Goal: Transaction & Acquisition: Download file/media

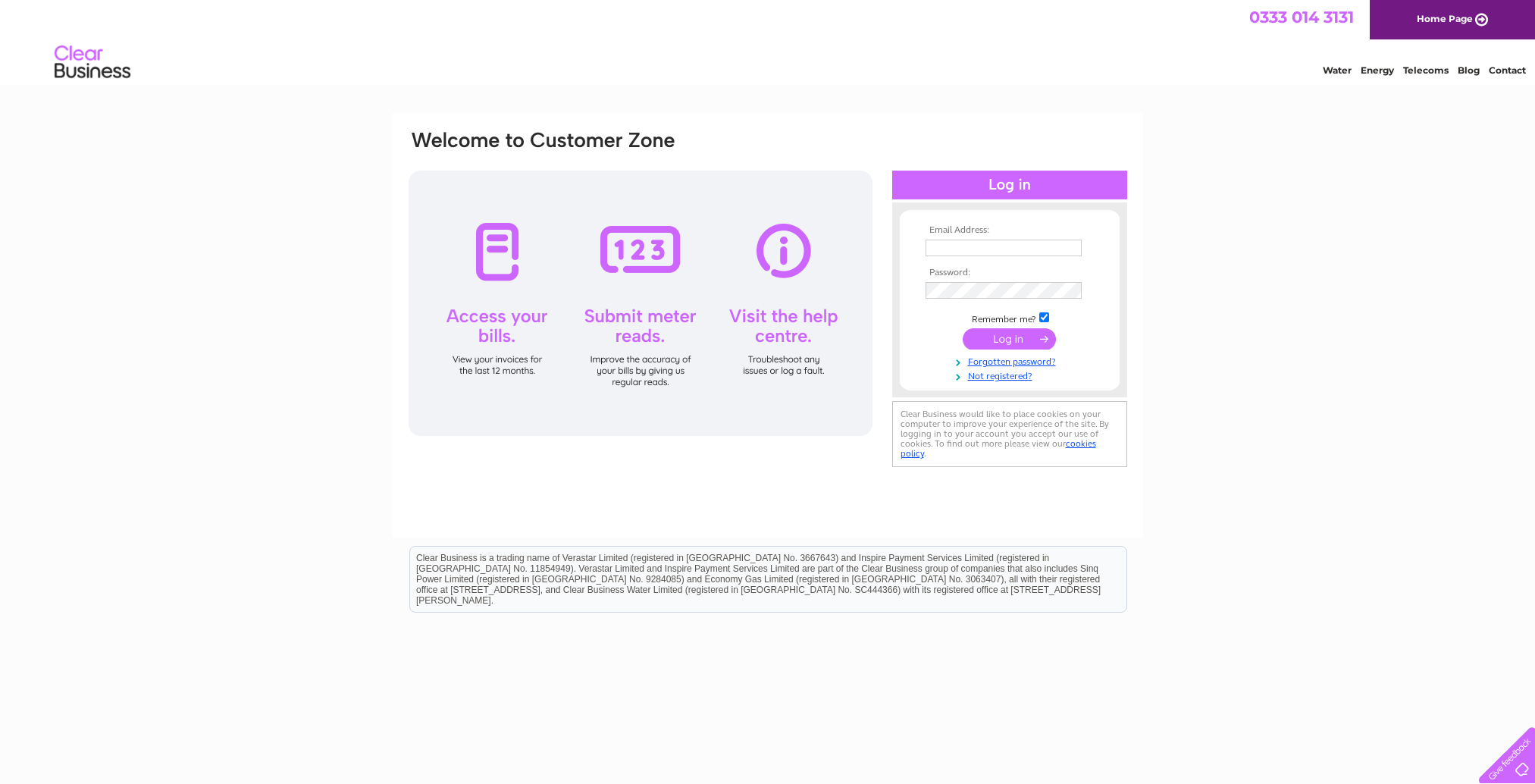
type input "[EMAIL_ADDRESS][DOMAIN_NAME]"
click at [1018, 339] on input "submit" at bounding box center [1010, 339] width 93 height 21
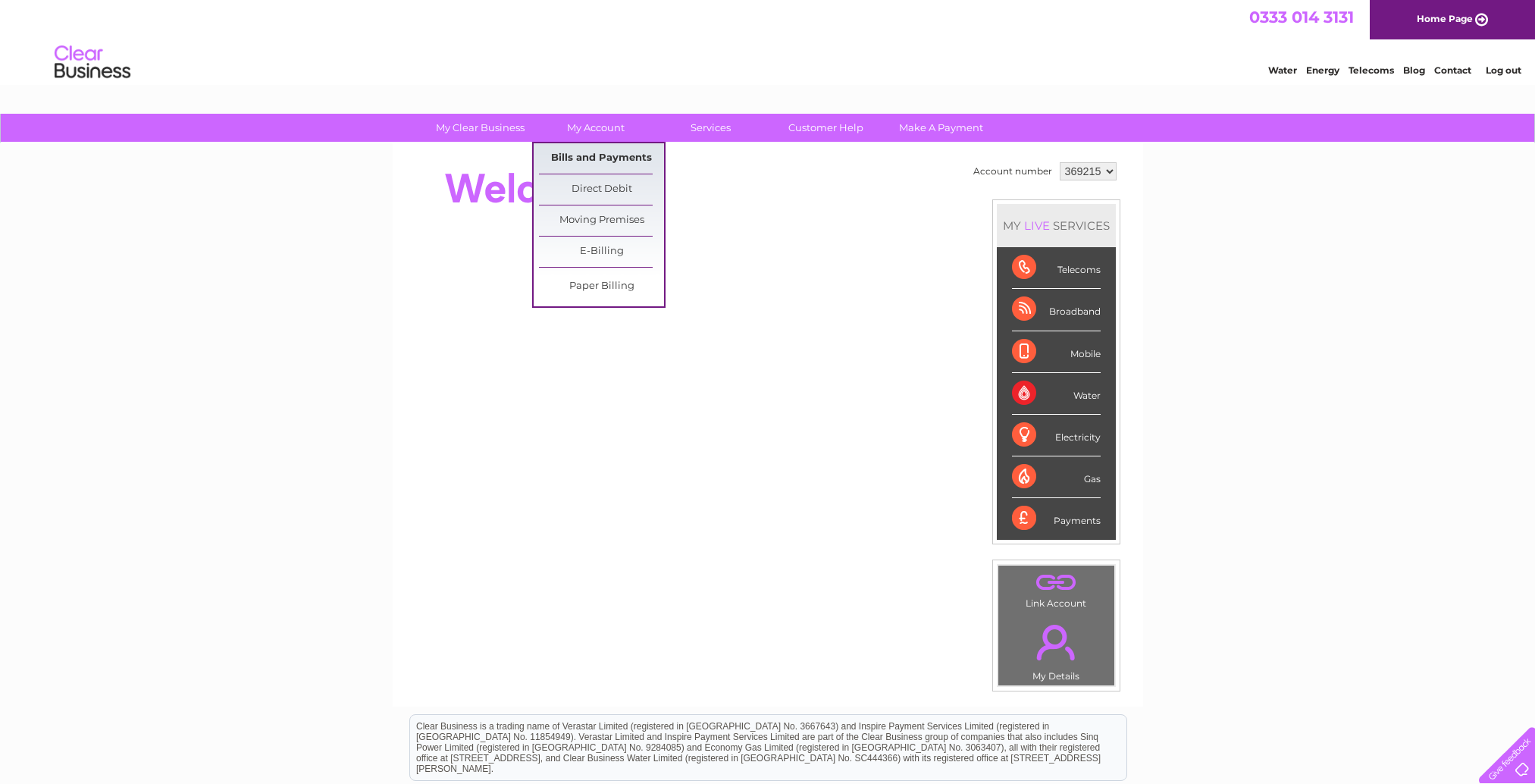
click at [595, 155] on link "Bills and Payments" at bounding box center [602, 158] width 125 height 30
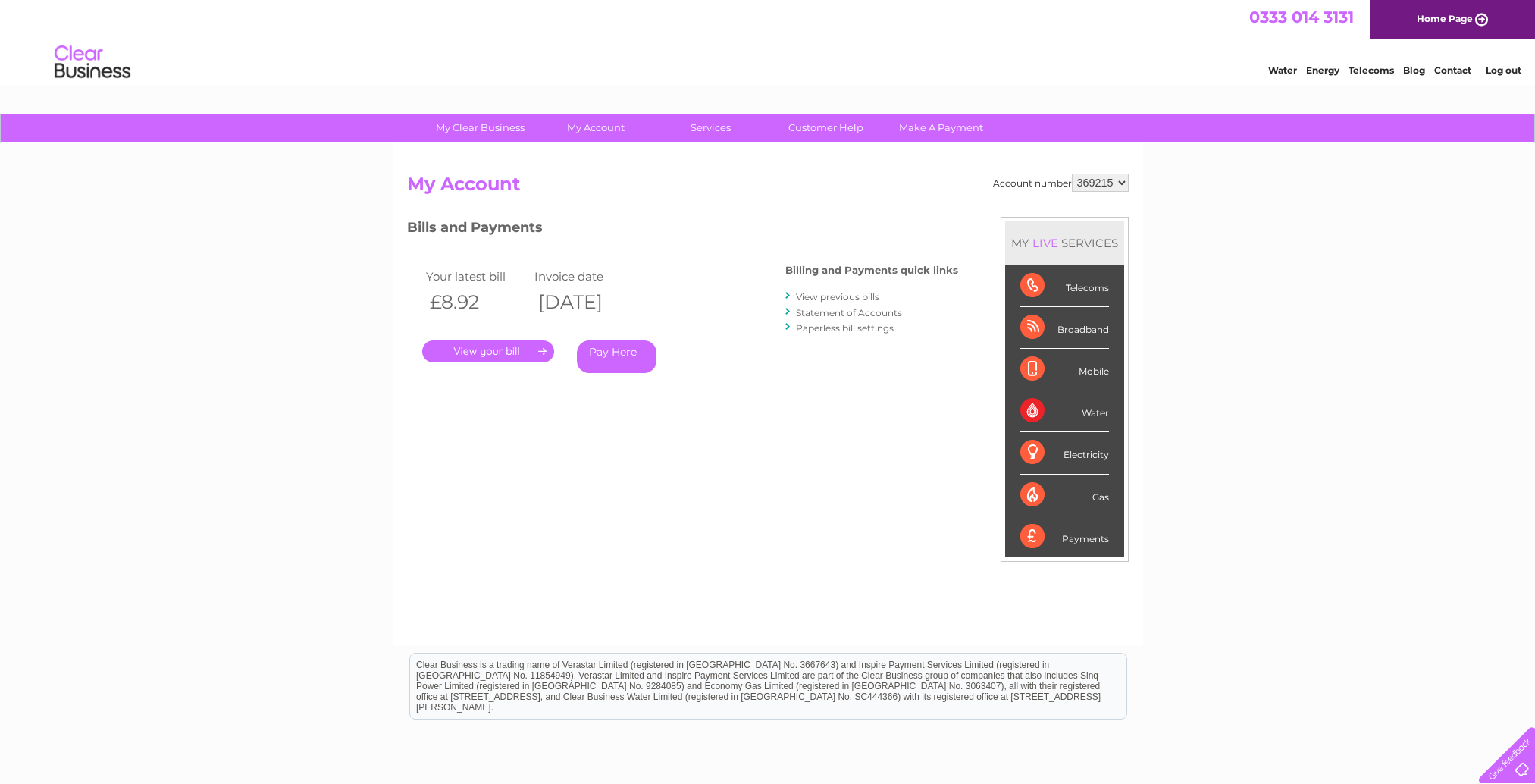
click at [512, 345] on link "." at bounding box center [488, 351] width 132 height 22
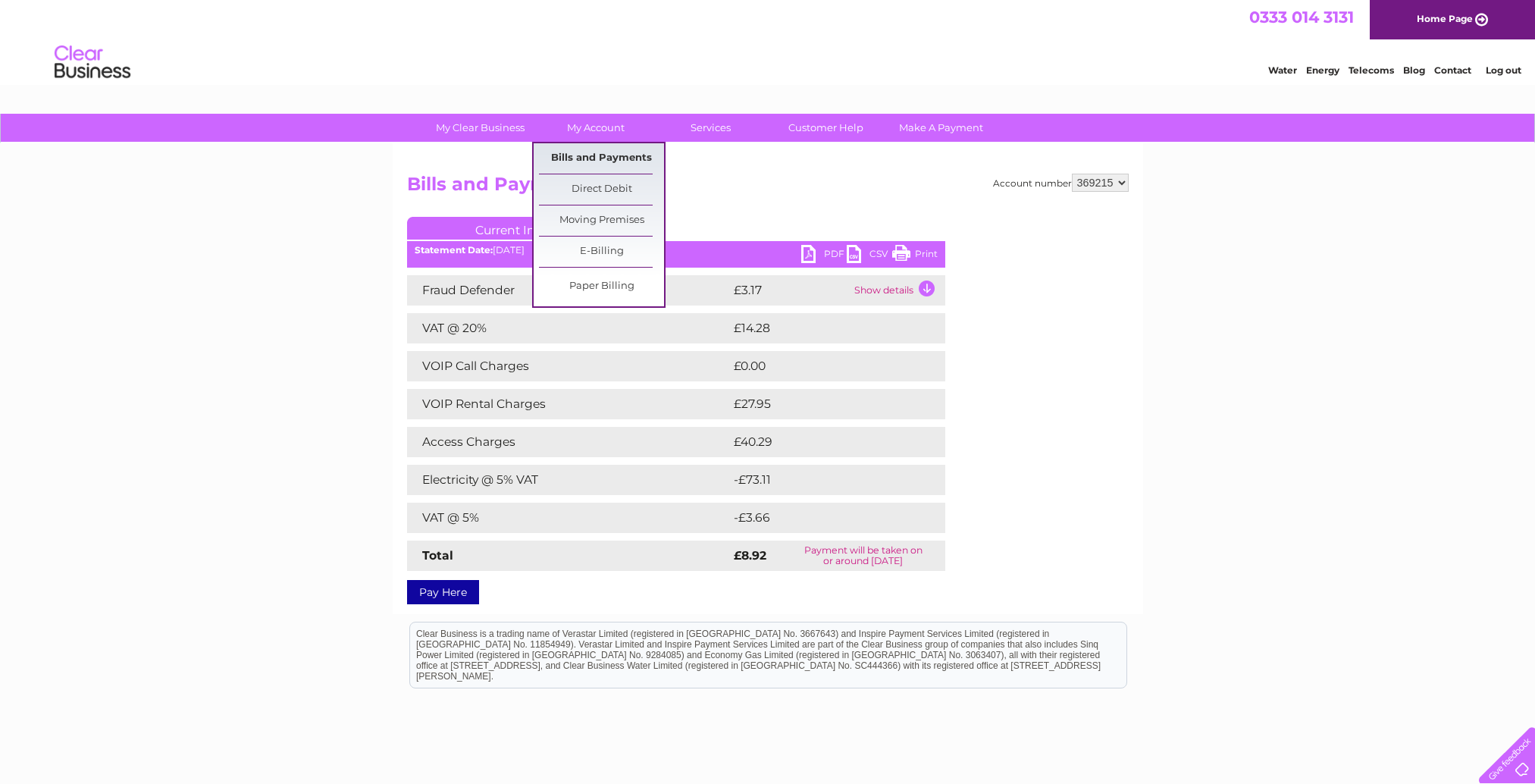
click at [611, 164] on link "Bills and Payments" at bounding box center [602, 158] width 125 height 30
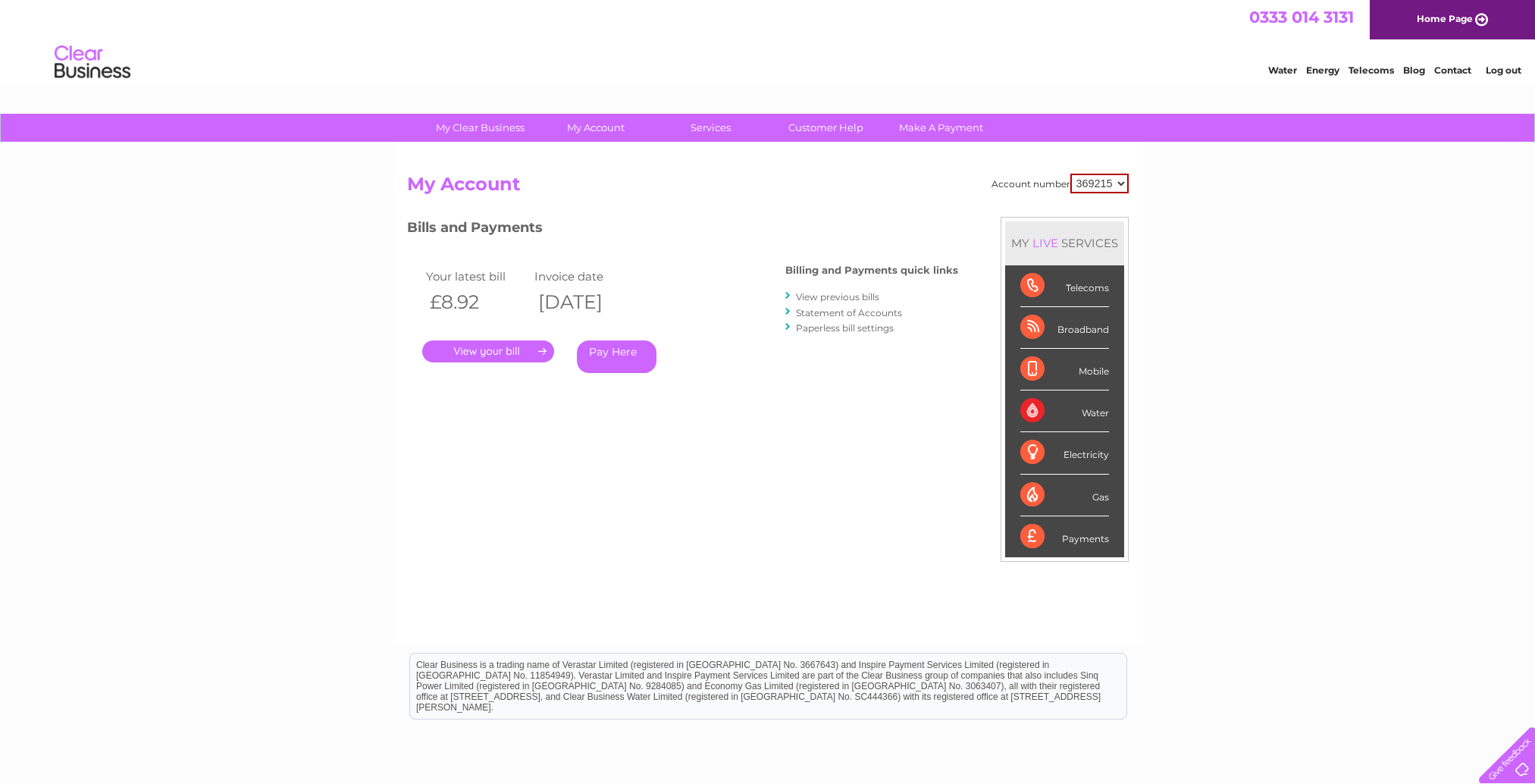
click at [471, 355] on link "." at bounding box center [488, 351] width 132 height 22
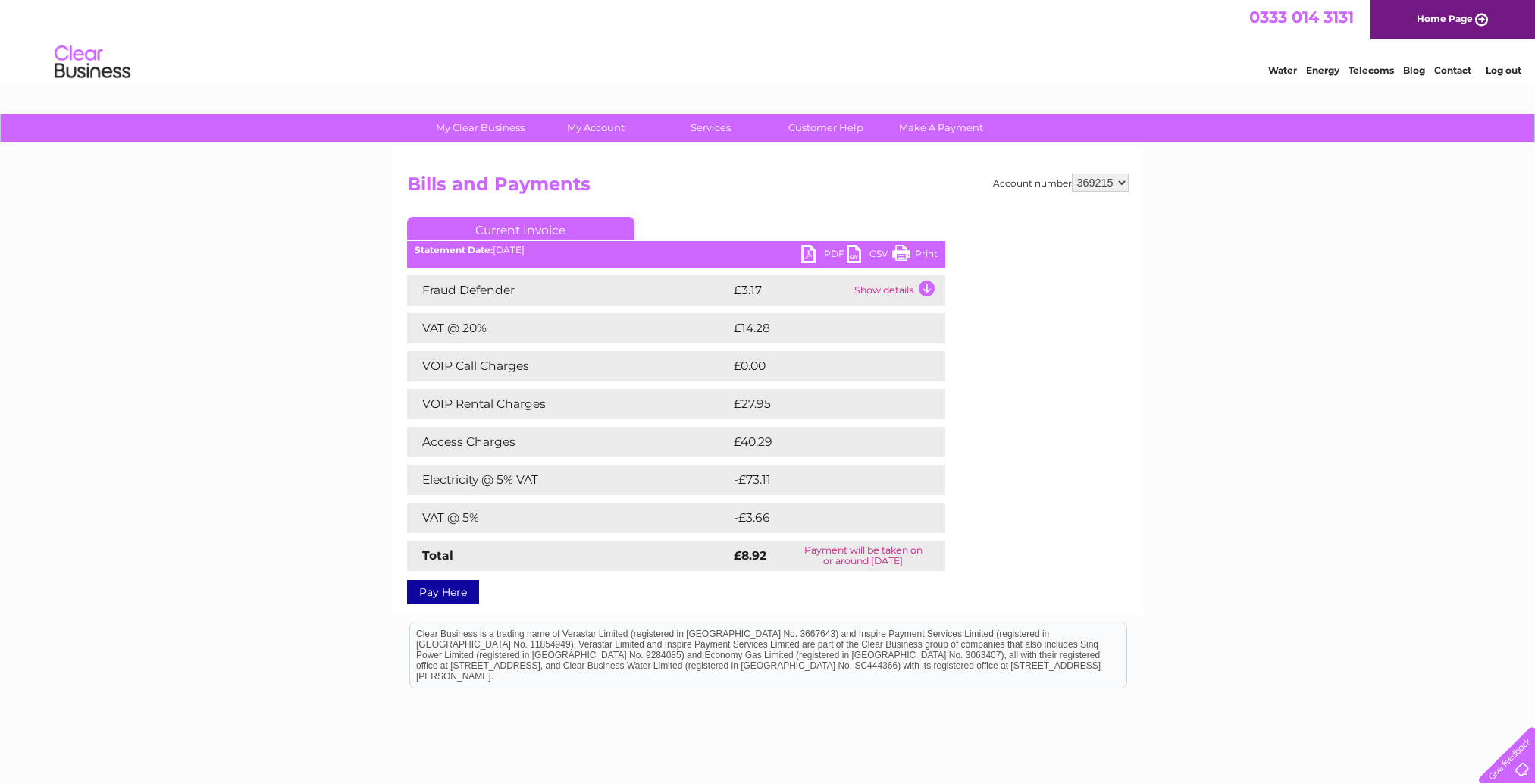
click at [828, 253] on link "PDF" at bounding box center [824, 256] width 46 height 22
